Goal: Check status: Check status

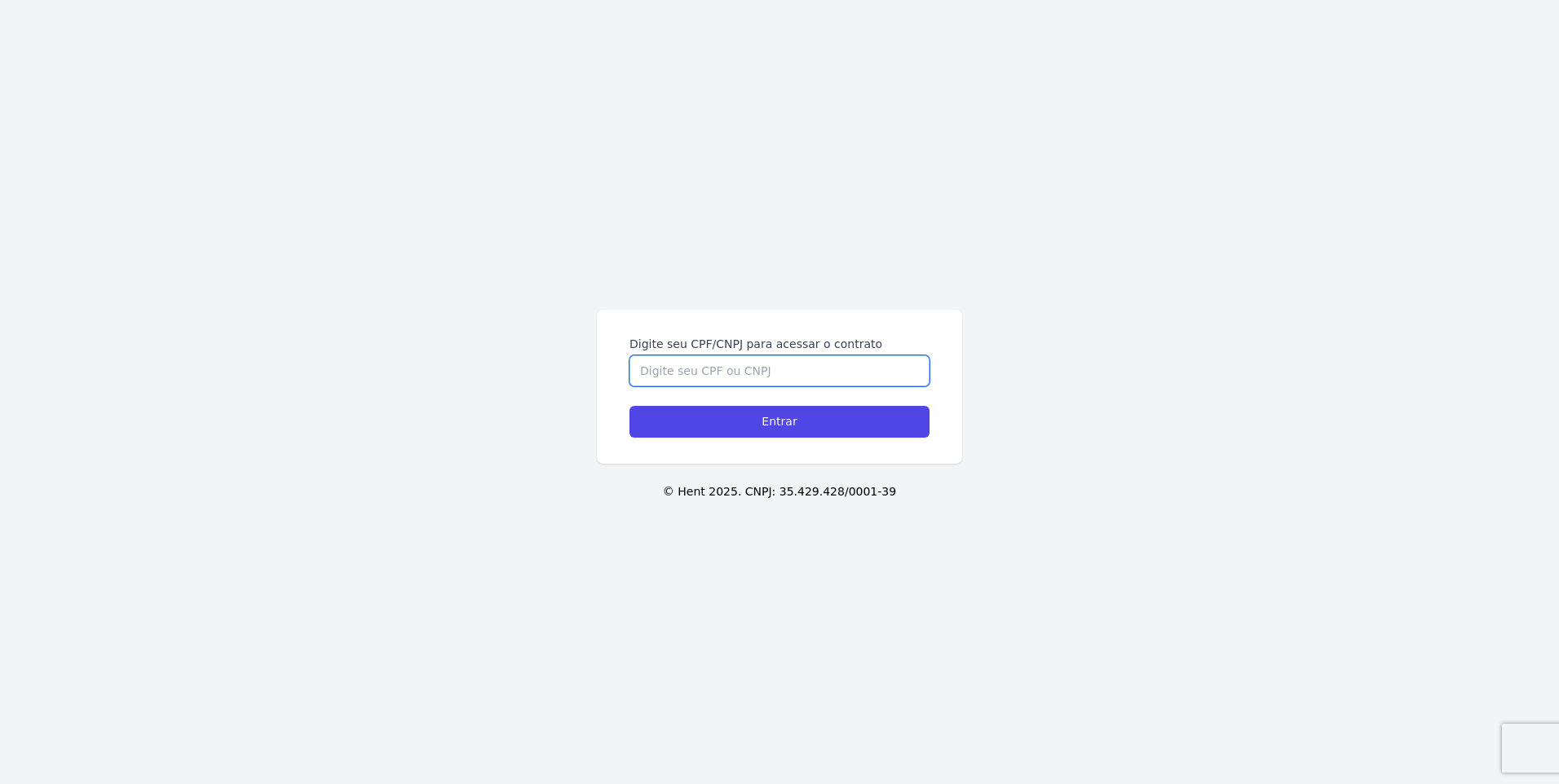
click at [719, 378] on input "Digite seu CPF/CNPJ para acessar o contrato" at bounding box center [779, 371] width 300 height 31
click at [726, 373] on input "Digite seu CPF/CNPJ para acessar o contrato" at bounding box center [779, 371] width 300 height 31
type input "00928803120"
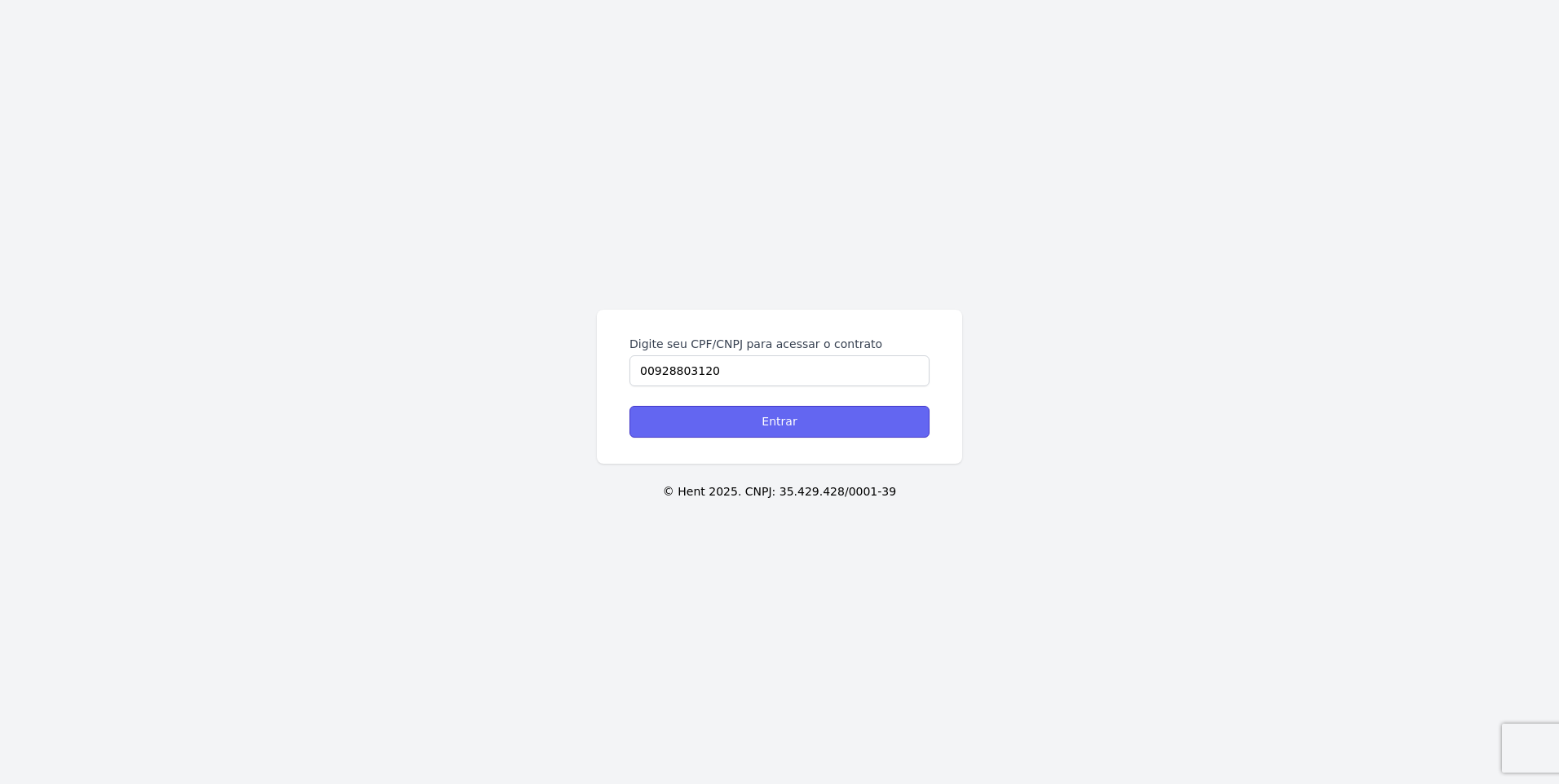
click at [729, 413] on input "Entrar" at bounding box center [779, 421] width 300 height 32
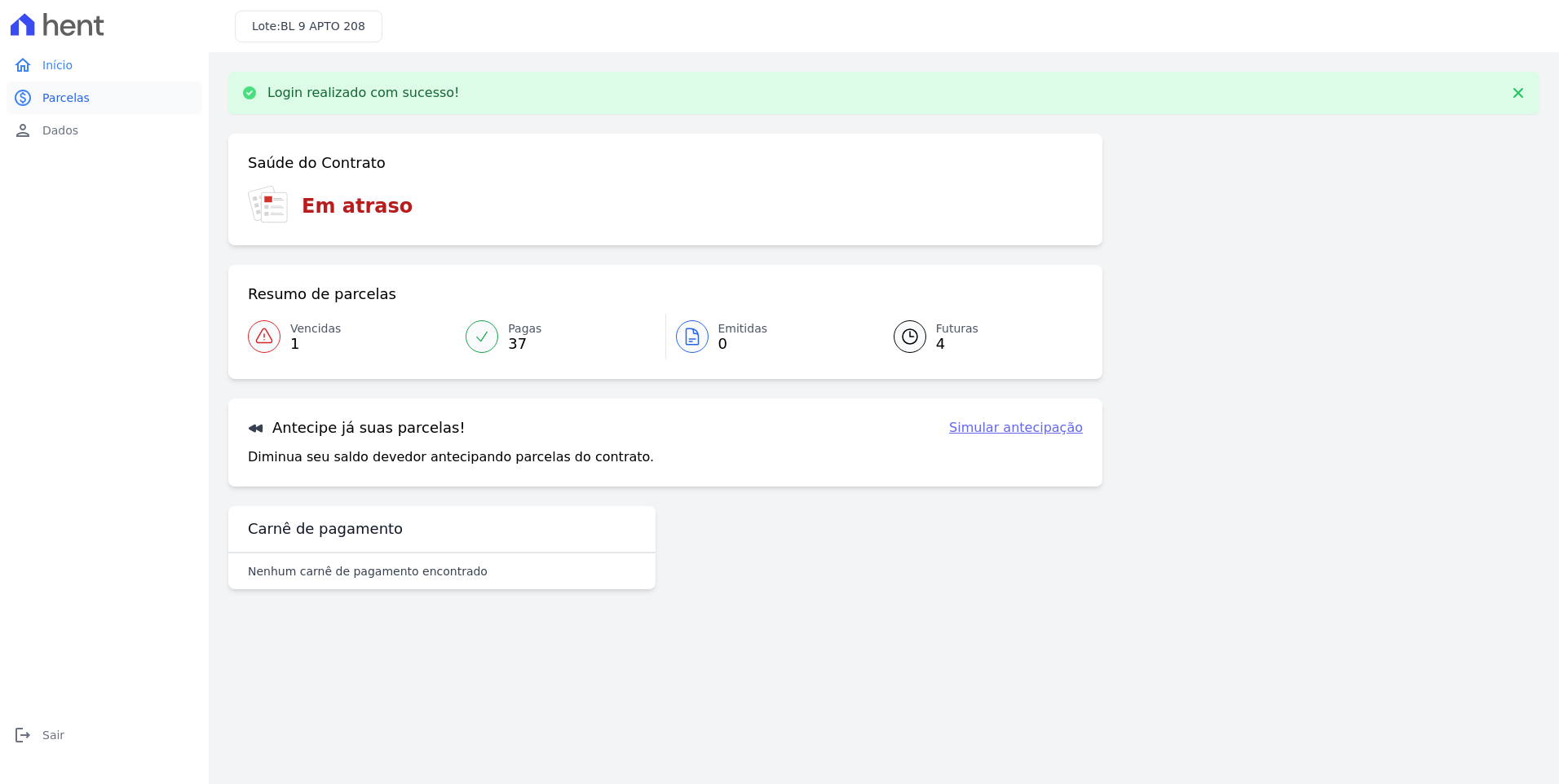
click at [81, 99] on span "Parcelas" at bounding box center [66, 98] width 47 height 16
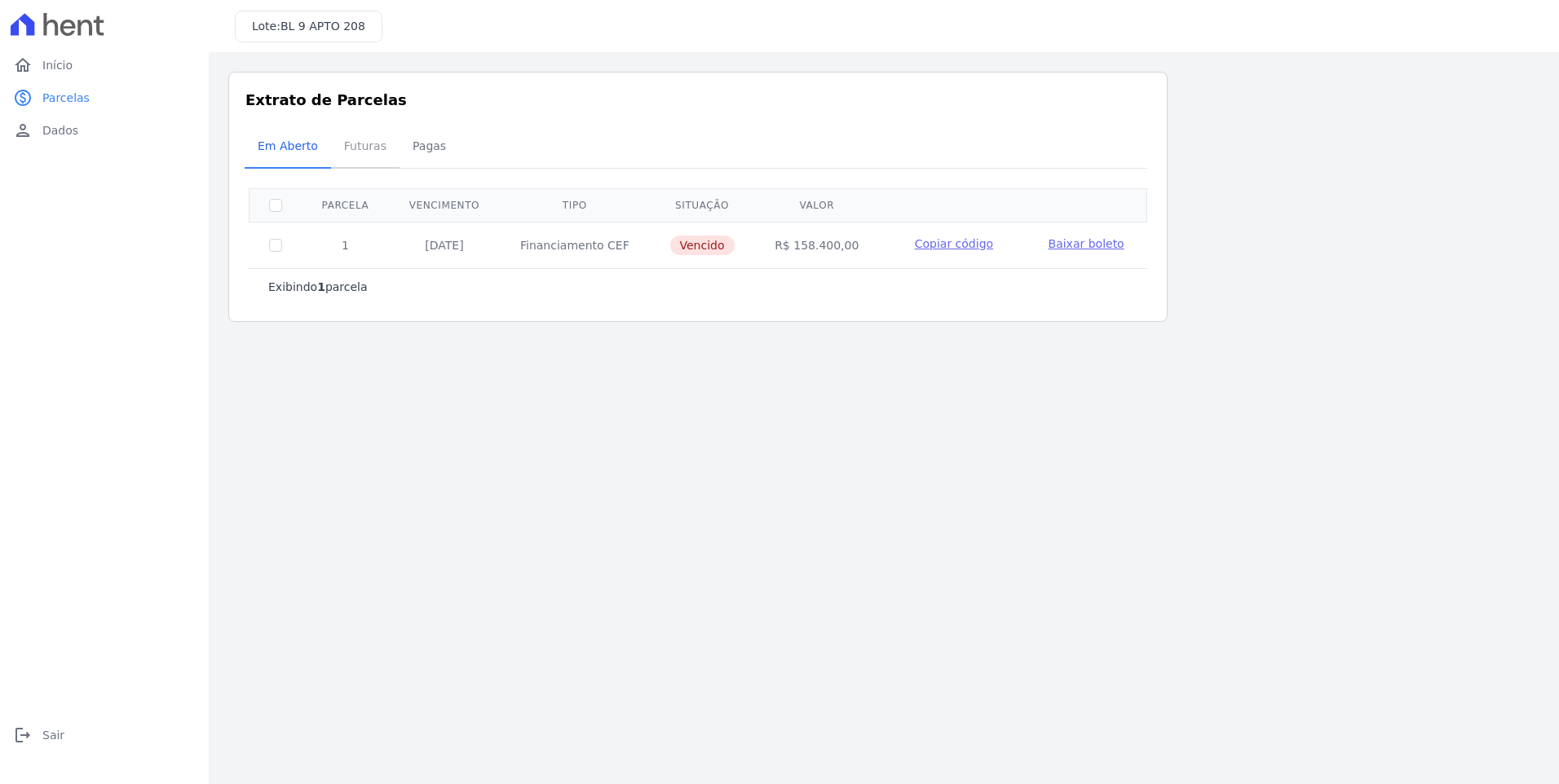
click at [362, 149] on span "Futuras" at bounding box center [365, 146] width 62 height 32
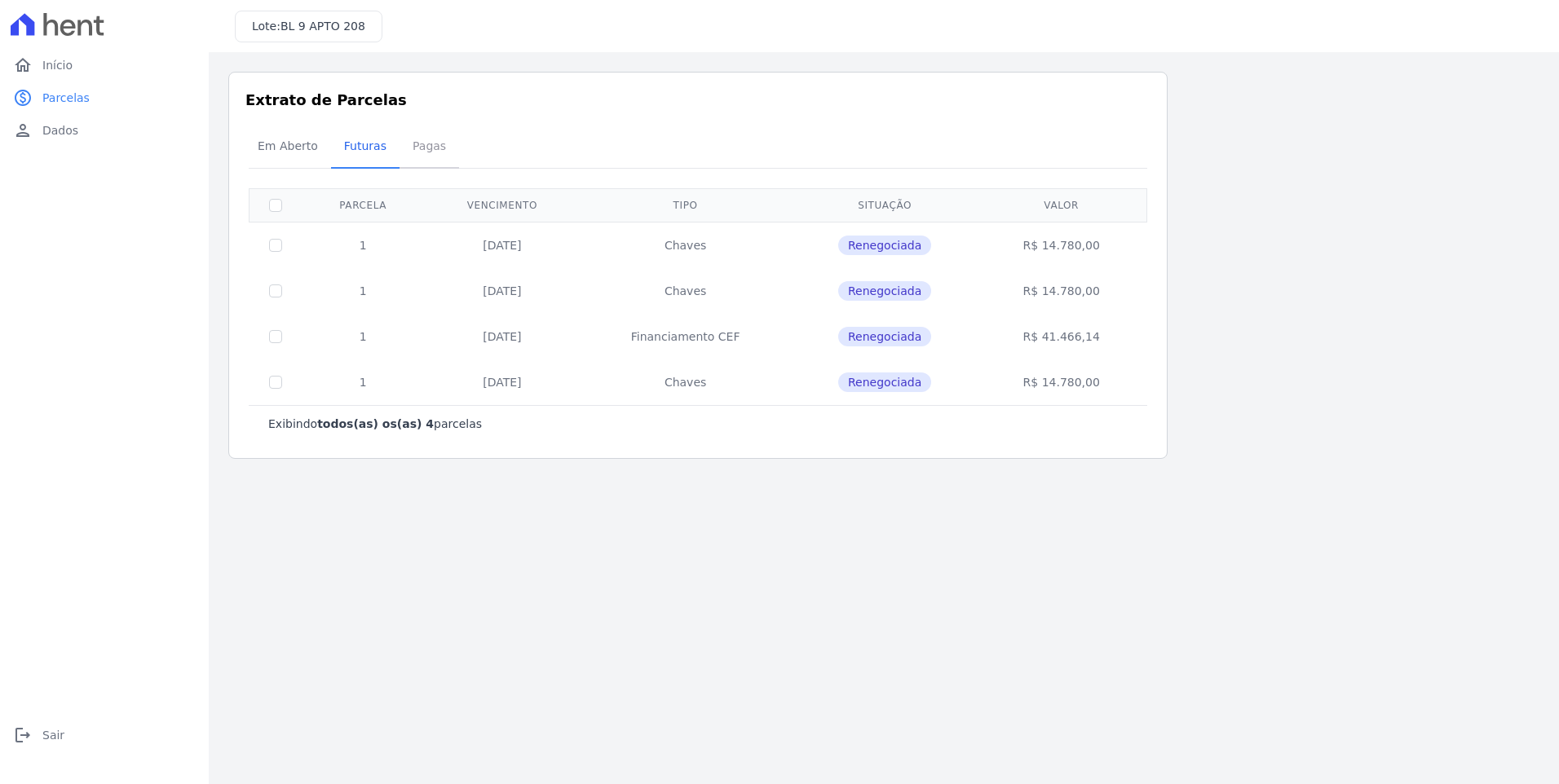
click at [426, 157] on span "Pagas" at bounding box center [429, 146] width 53 height 32
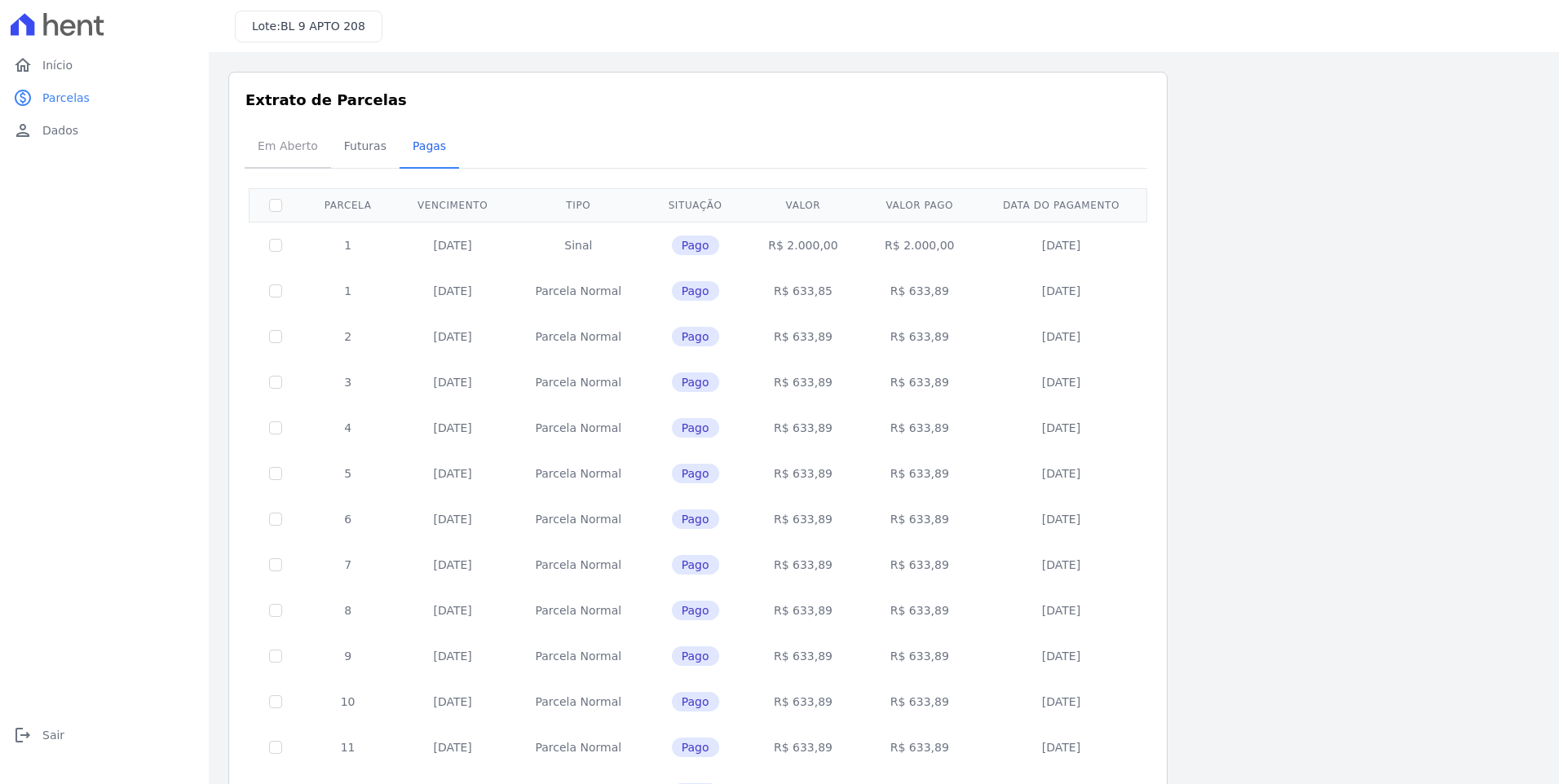
click at [271, 150] on span "Em Aberto" at bounding box center [287, 146] width 80 height 32
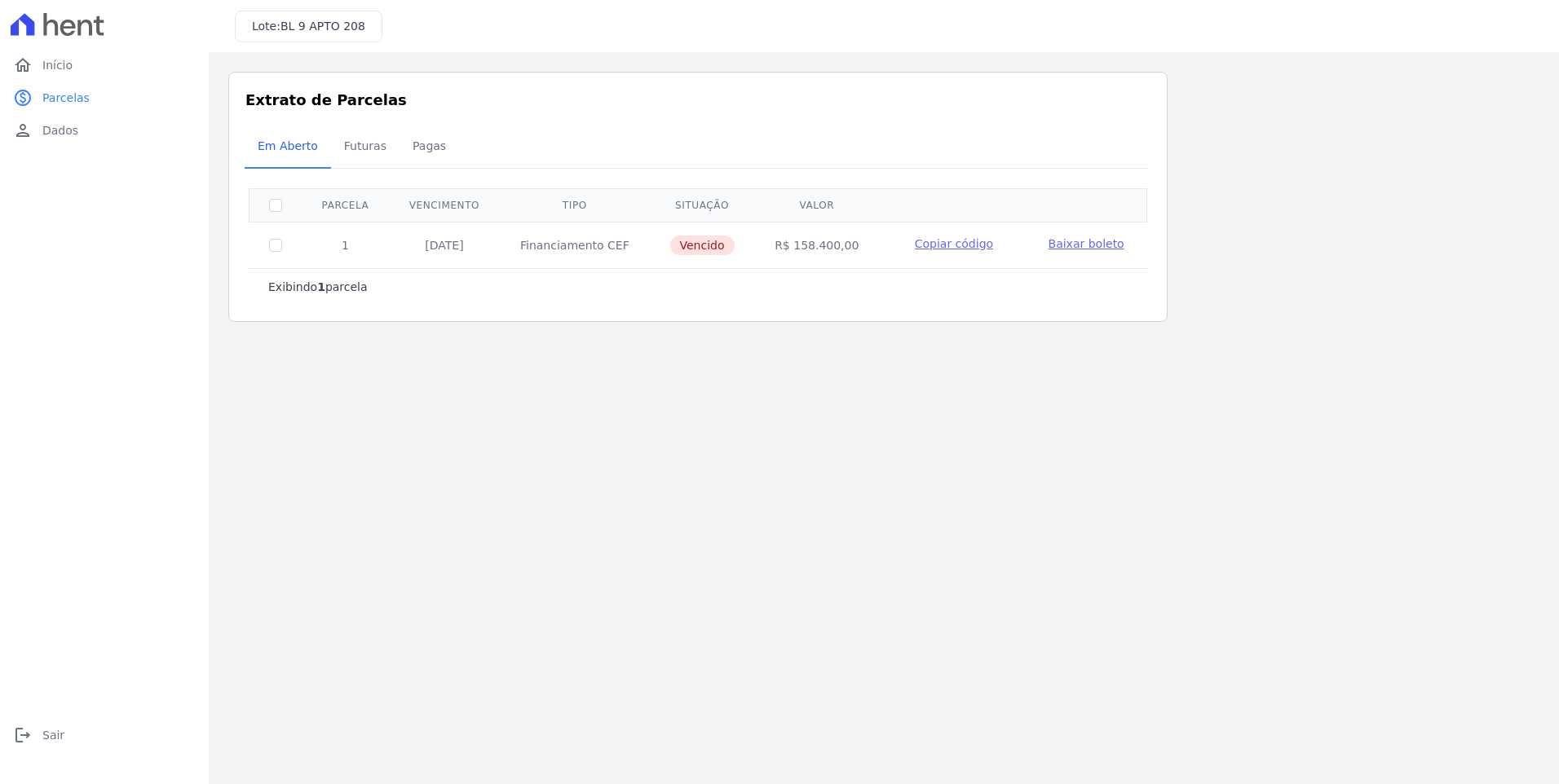
click at [1085, 248] on span "Baixar boleto" at bounding box center [1086, 243] width 76 height 13
click at [358, 149] on span "Futuras" at bounding box center [365, 146] width 62 height 32
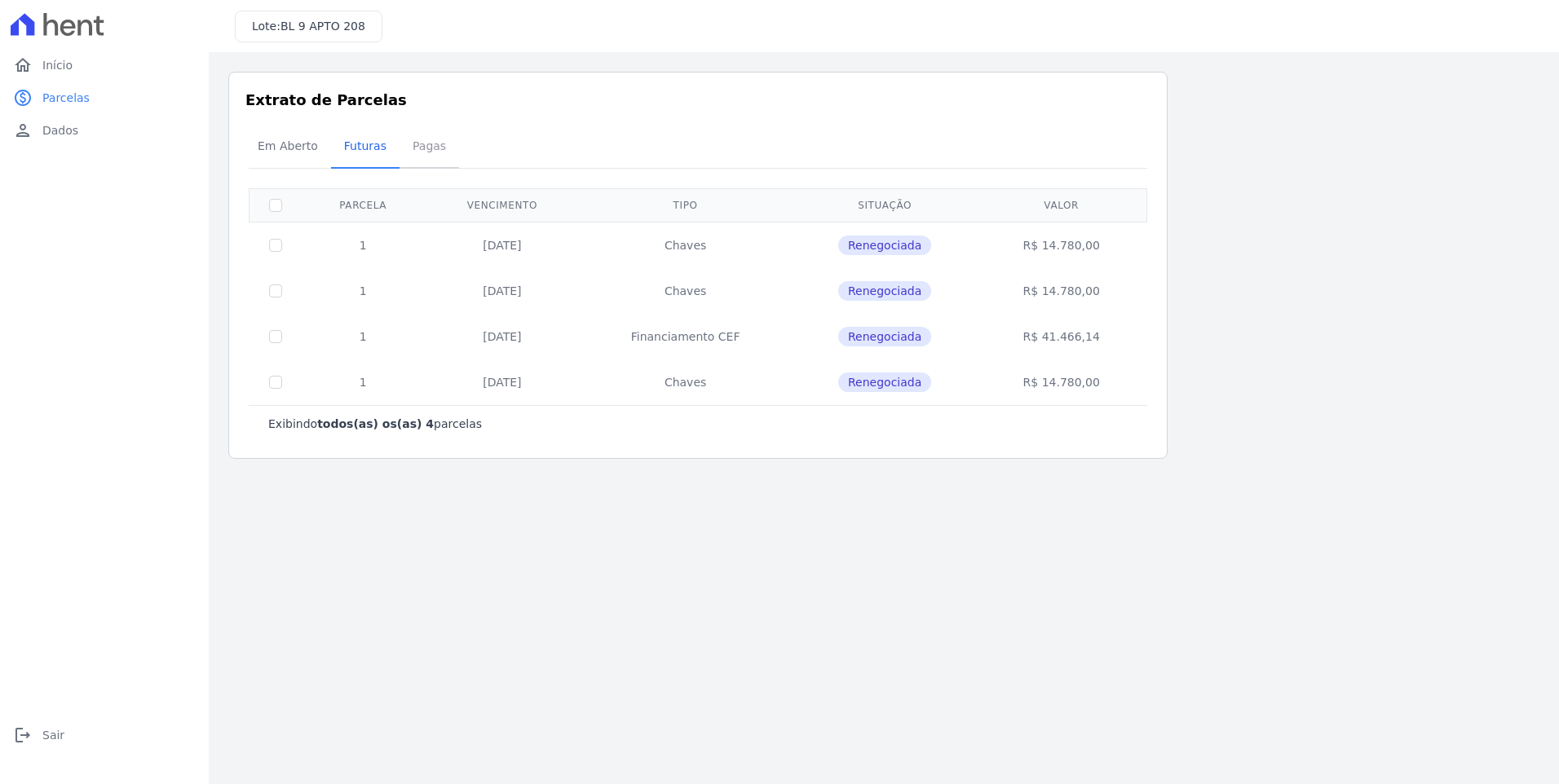
click at [412, 150] on span "Pagas" at bounding box center [429, 146] width 53 height 32
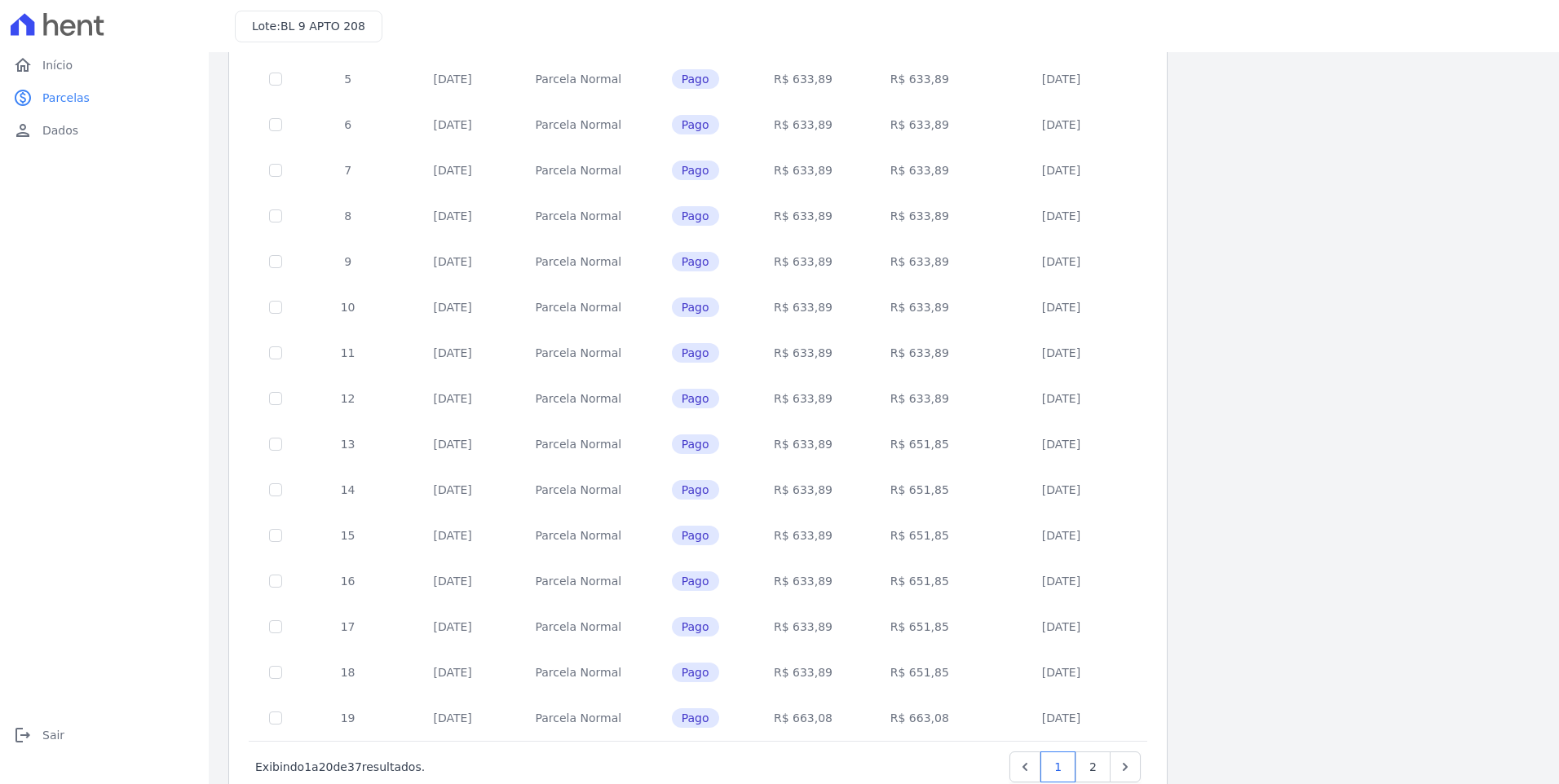
scroll to position [446, 0]
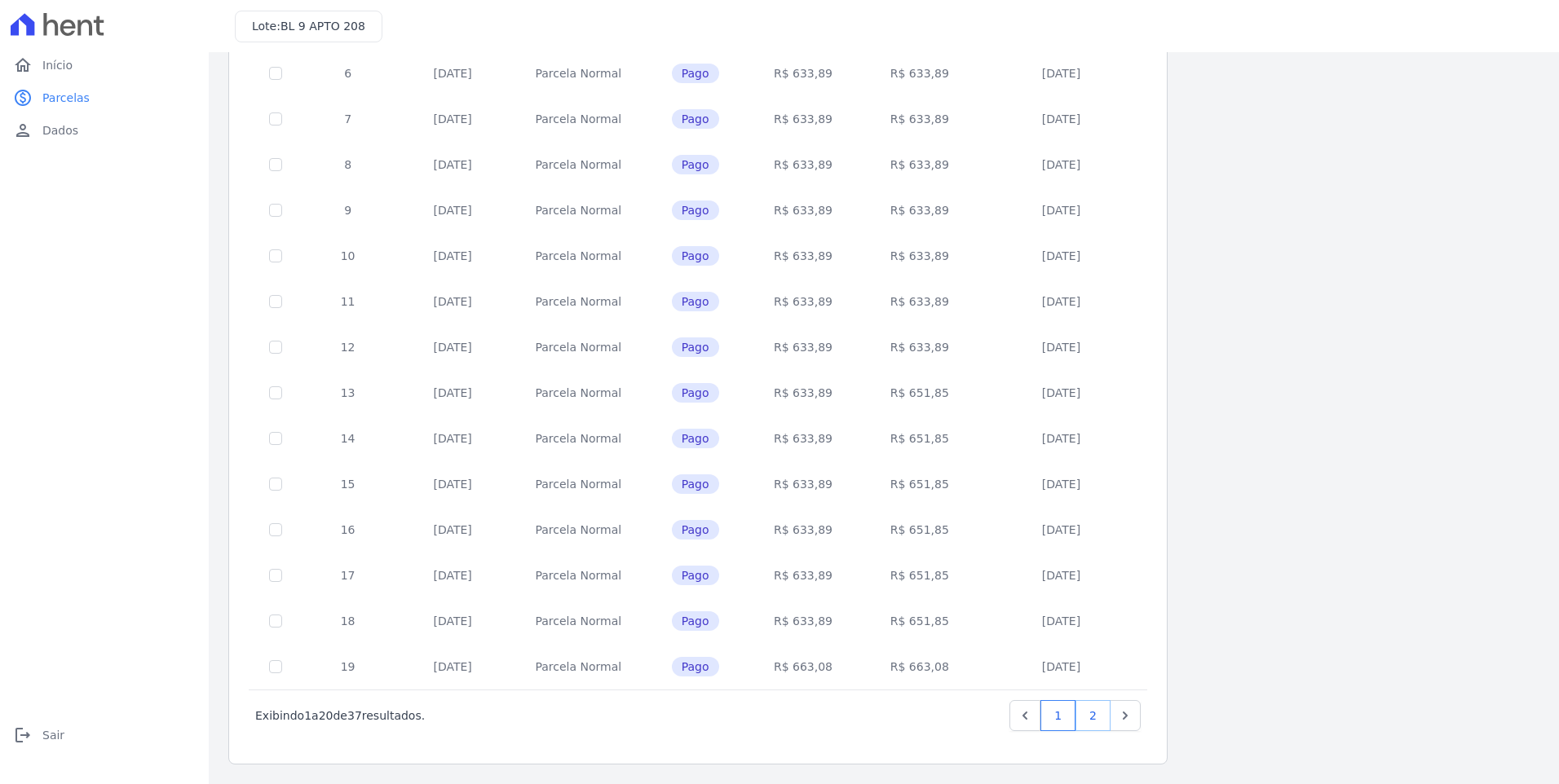
click at [1096, 714] on link "2" at bounding box center [1092, 716] width 35 height 31
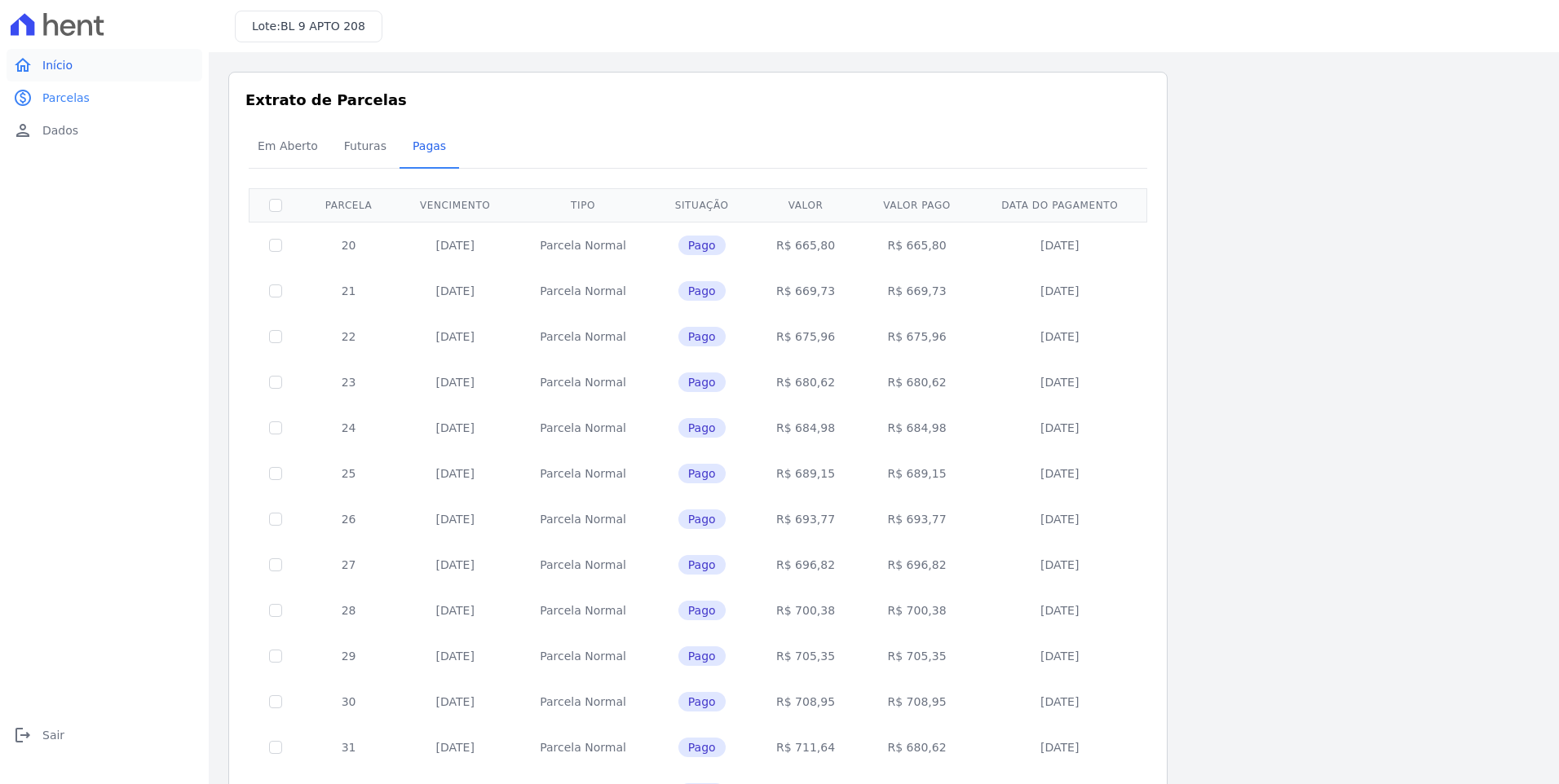
click at [73, 70] on link "home Início" at bounding box center [104, 65] width 195 height 32
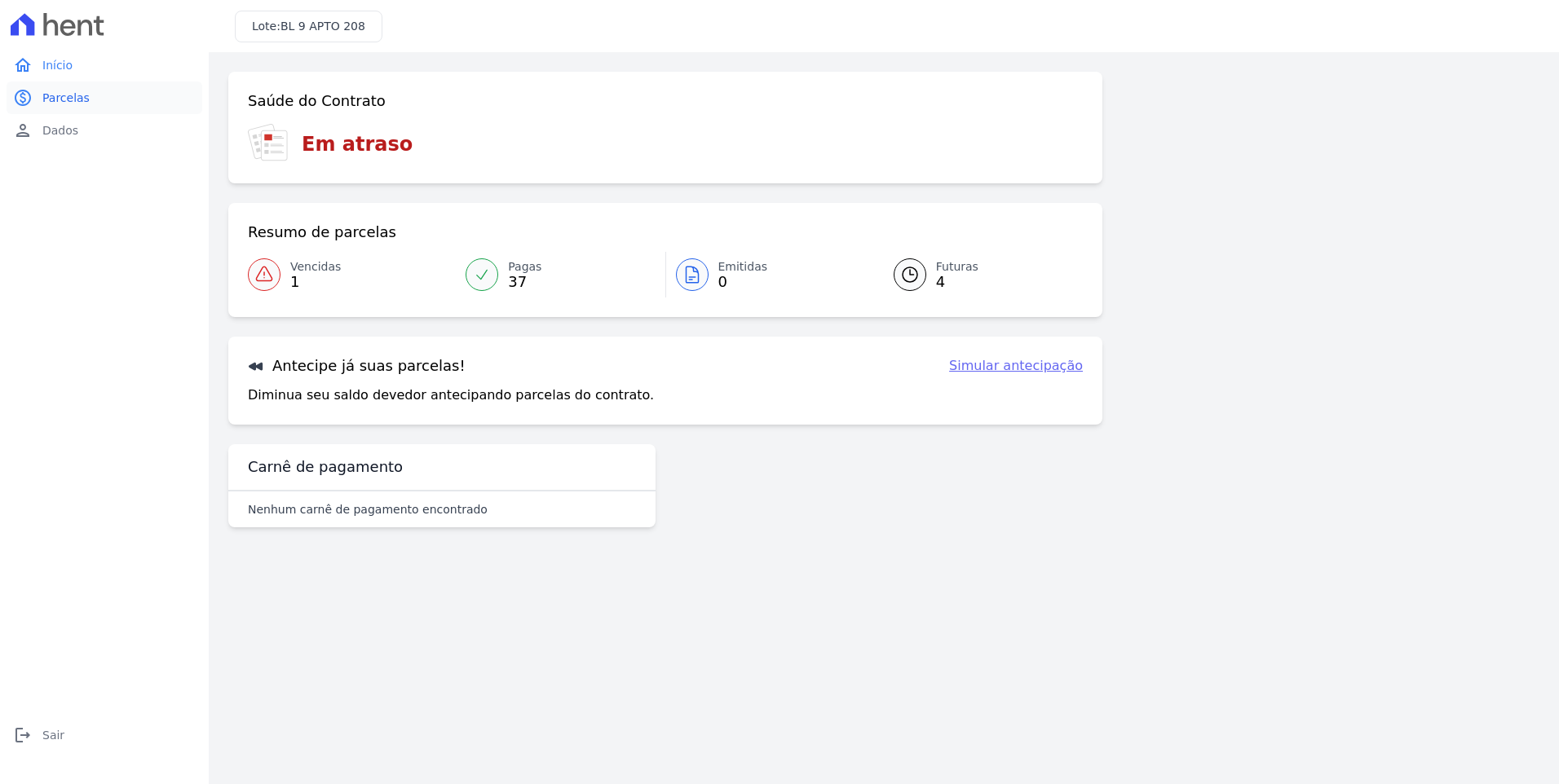
click at [65, 97] on span "Parcelas" at bounding box center [66, 98] width 47 height 16
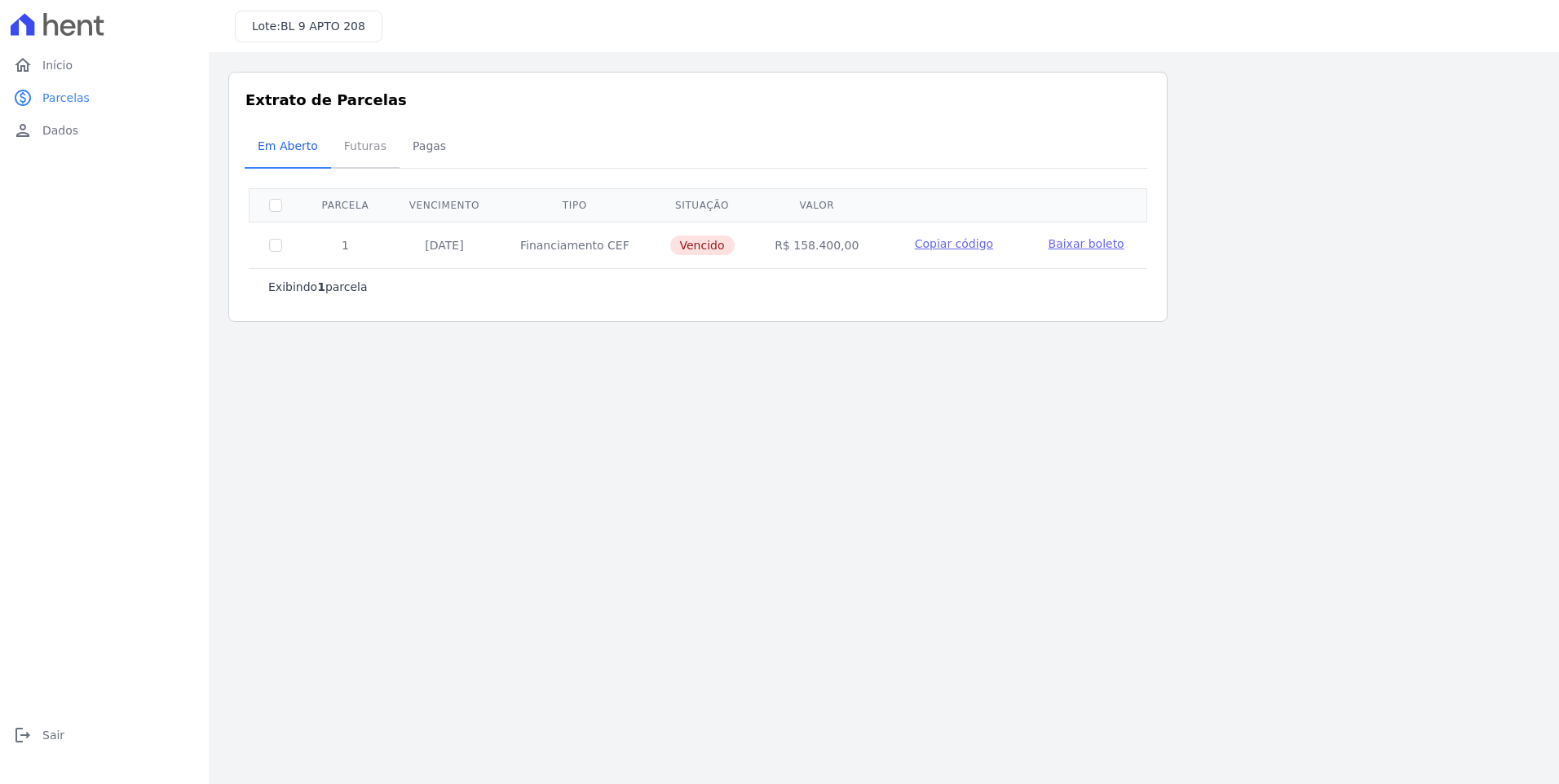
click at [365, 150] on span "Futuras" at bounding box center [365, 146] width 62 height 32
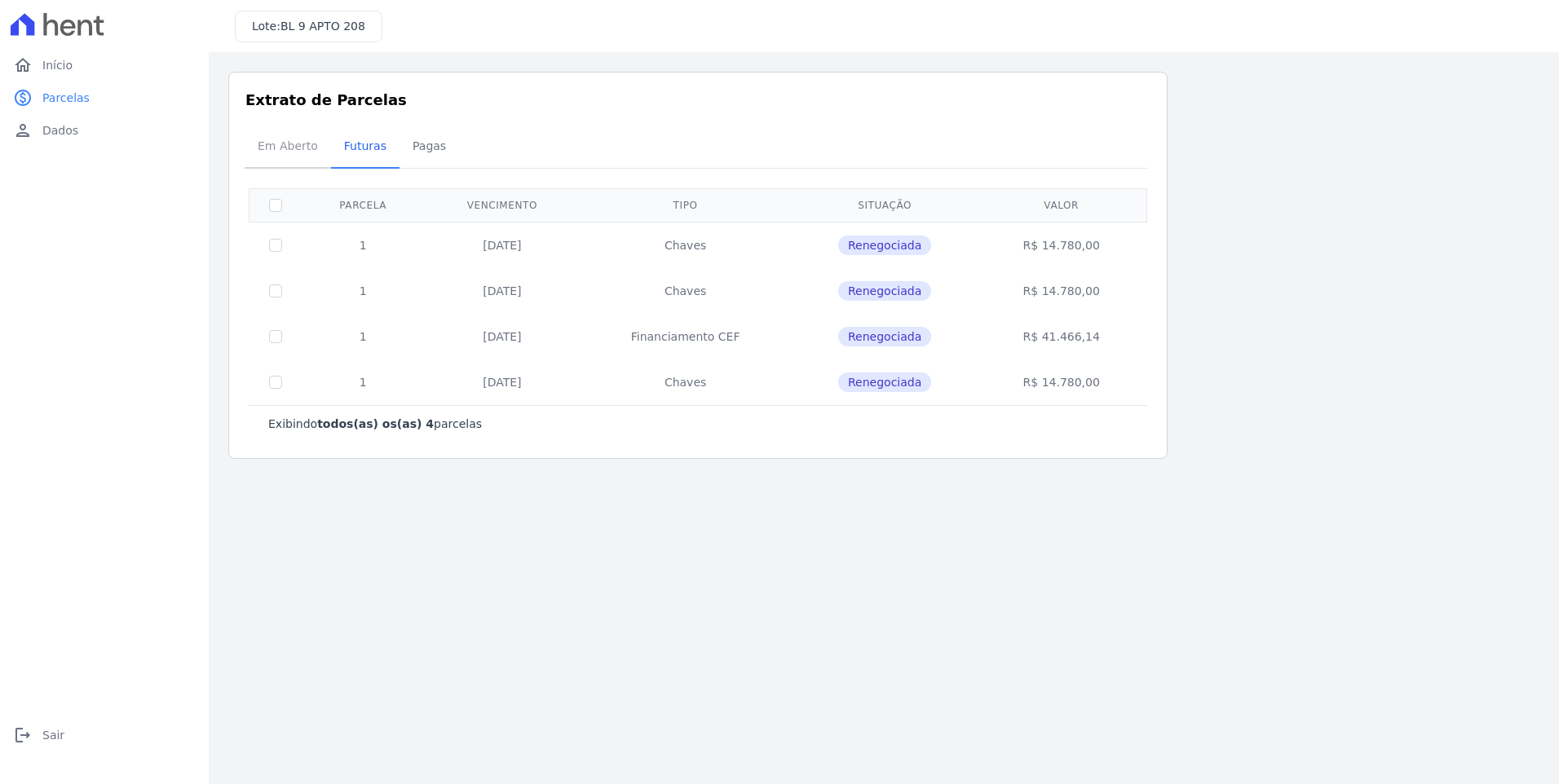
click at [309, 151] on span "Em Aberto" at bounding box center [287, 146] width 80 height 32
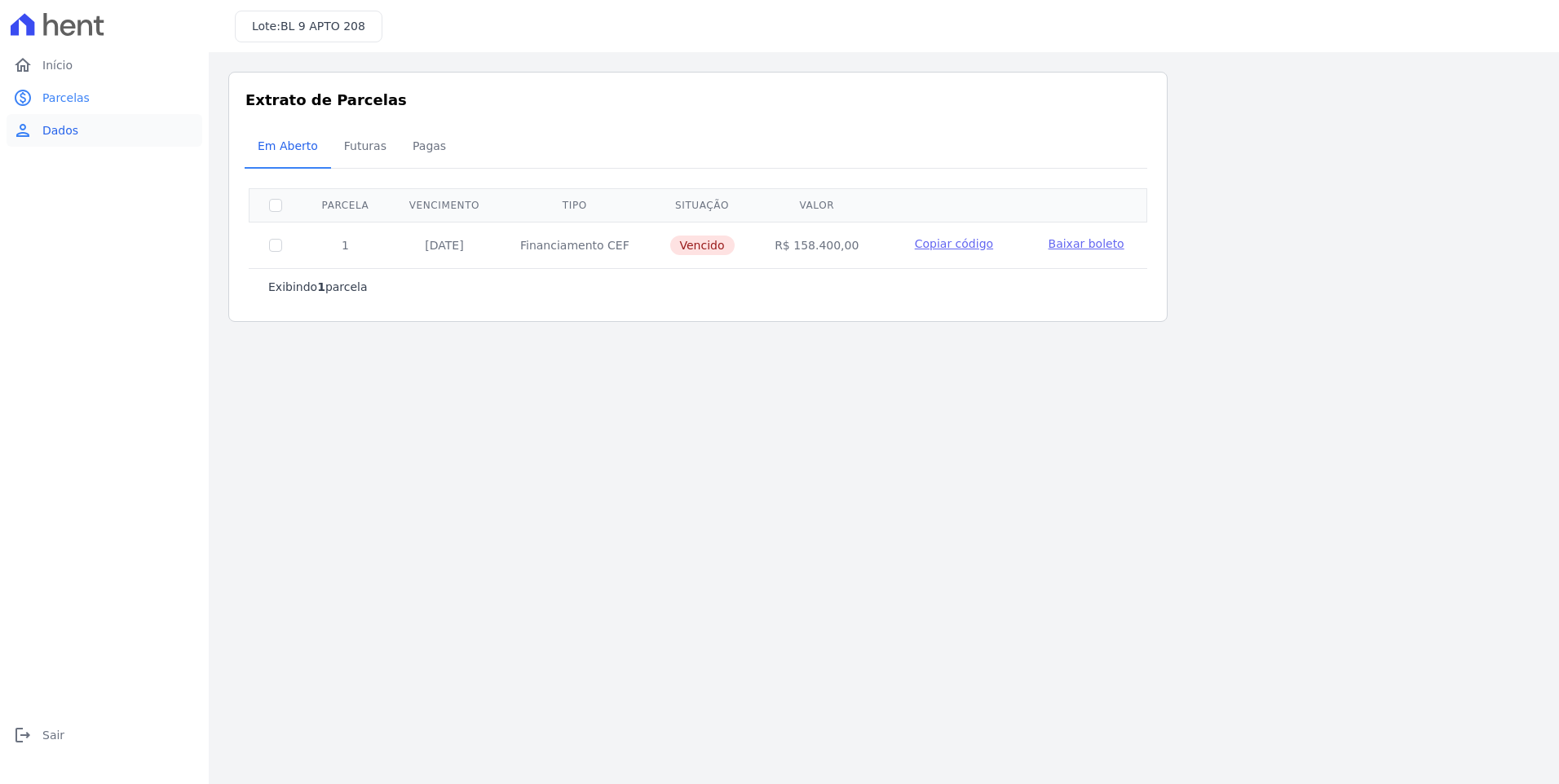
click at [71, 122] on span "Dados" at bounding box center [60, 131] width 36 height 16
